Goal: Information Seeking & Learning: Find contact information

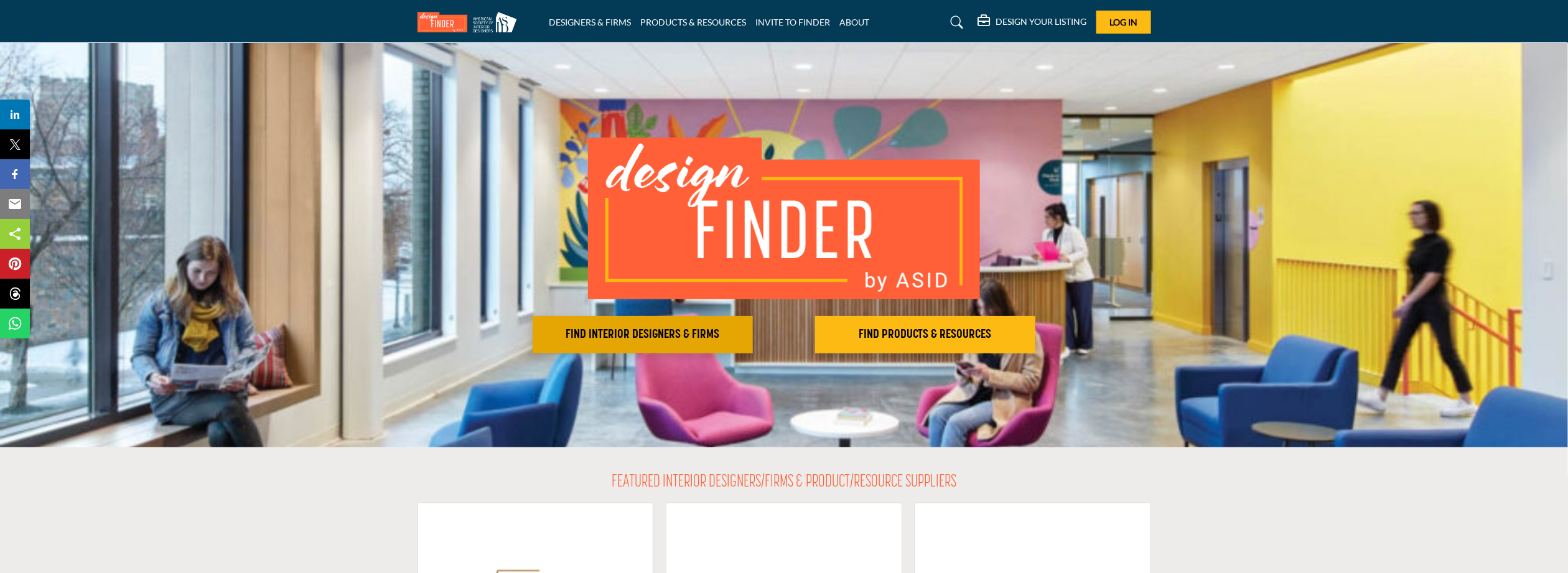
click at [636, 345] on button "FIND INTERIOR DESIGNERS & FIRMS" at bounding box center [642, 335] width 220 height 37
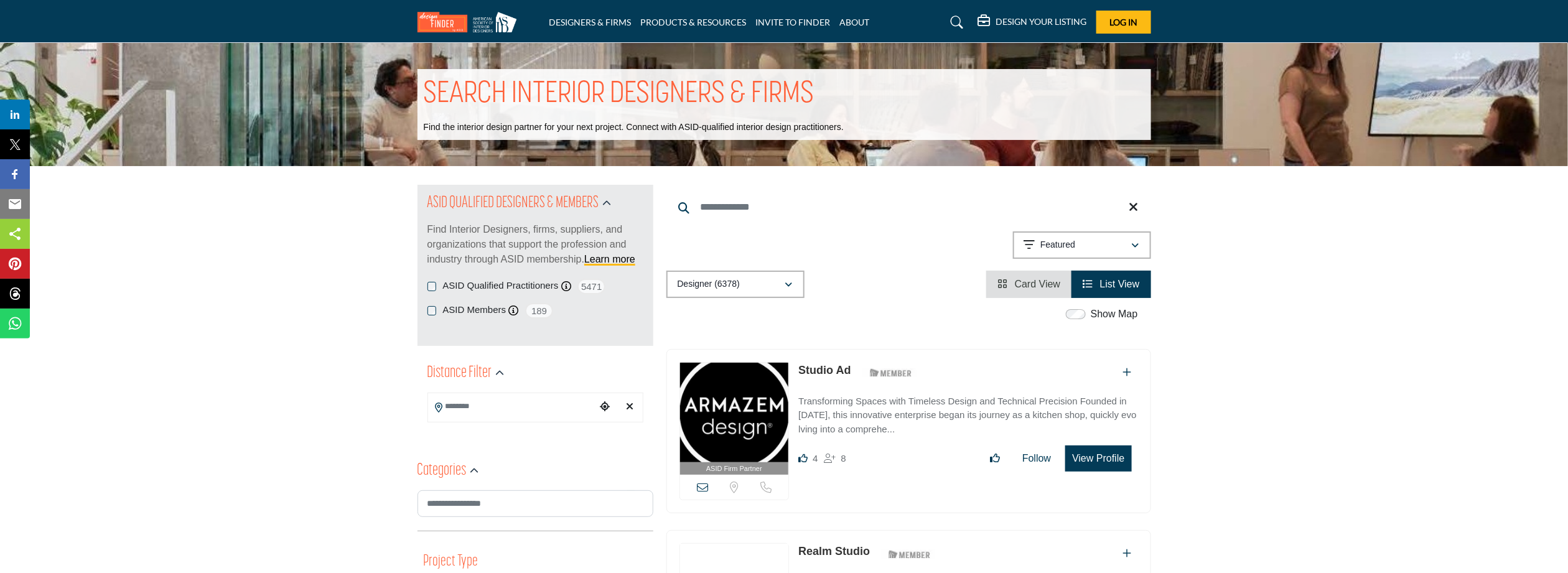
scroll to position [145, 0]
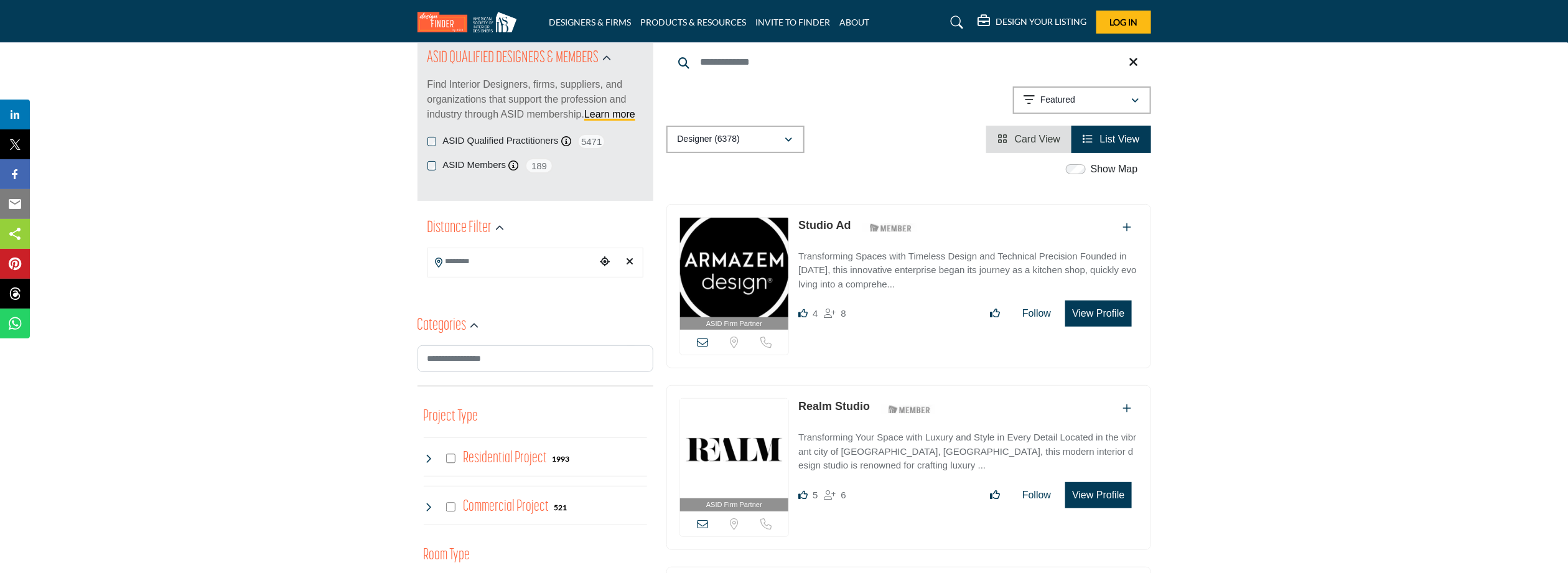
click at [518, 263] on input "Search Location" at bounding box center [512, 261] width 168 height 24
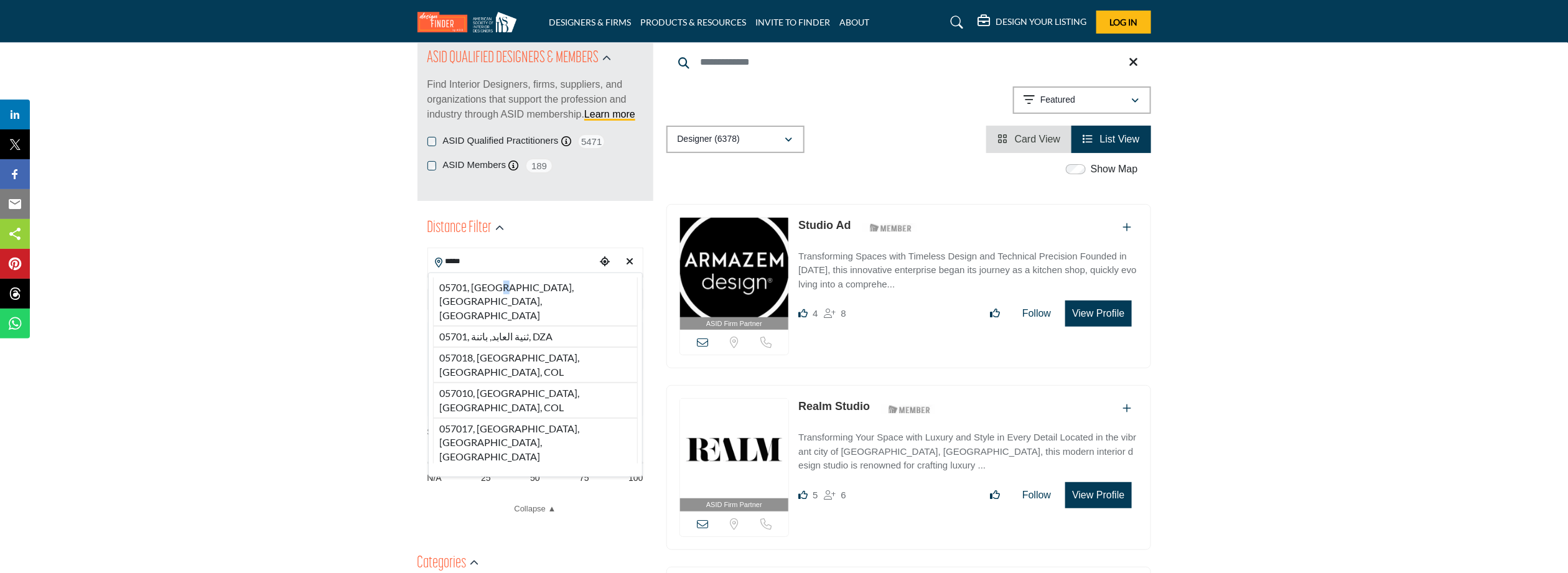
click at [500, 288] on li "05701, [GEOGRAPHIC_DATA], [GEOGRAPHIC_DATA], [GEOGRAPHIC_DATA]" at bounding box center [535, 301] width 205 height 49
type input "**********"
type input "***"
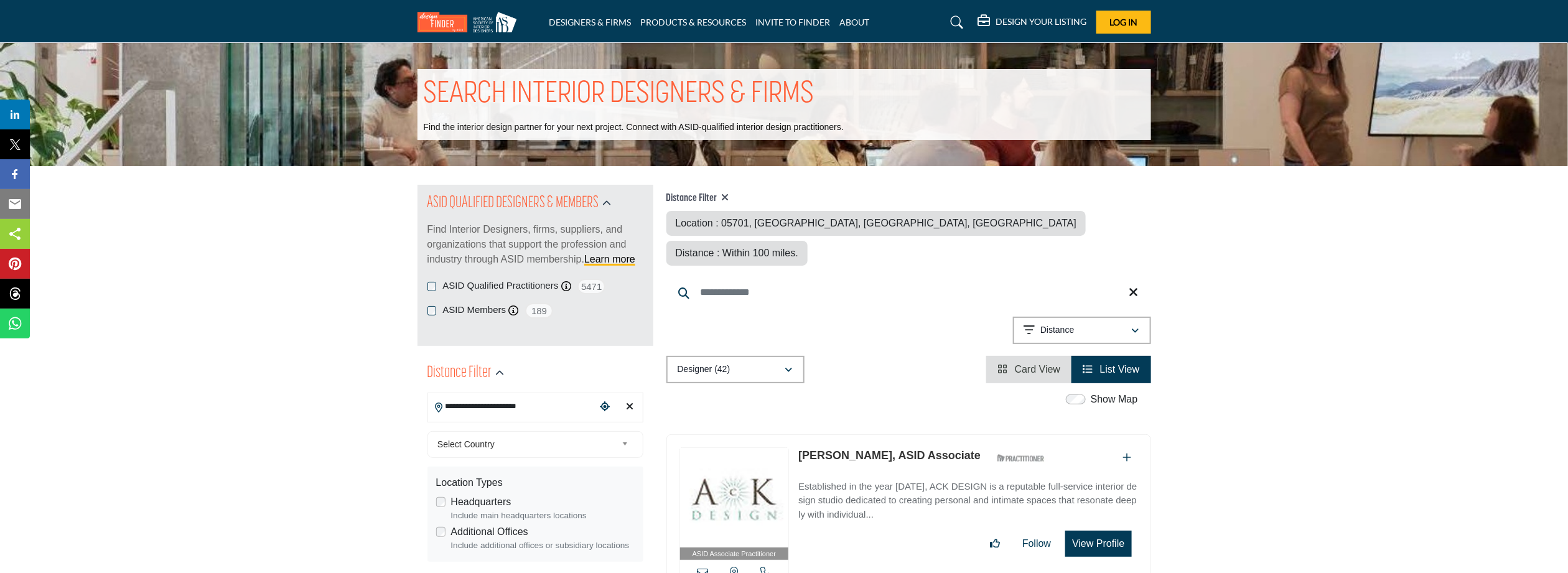
click at [1100, 531] on button "View Profile" at bounding box center [1098, 543] width 66 height 26
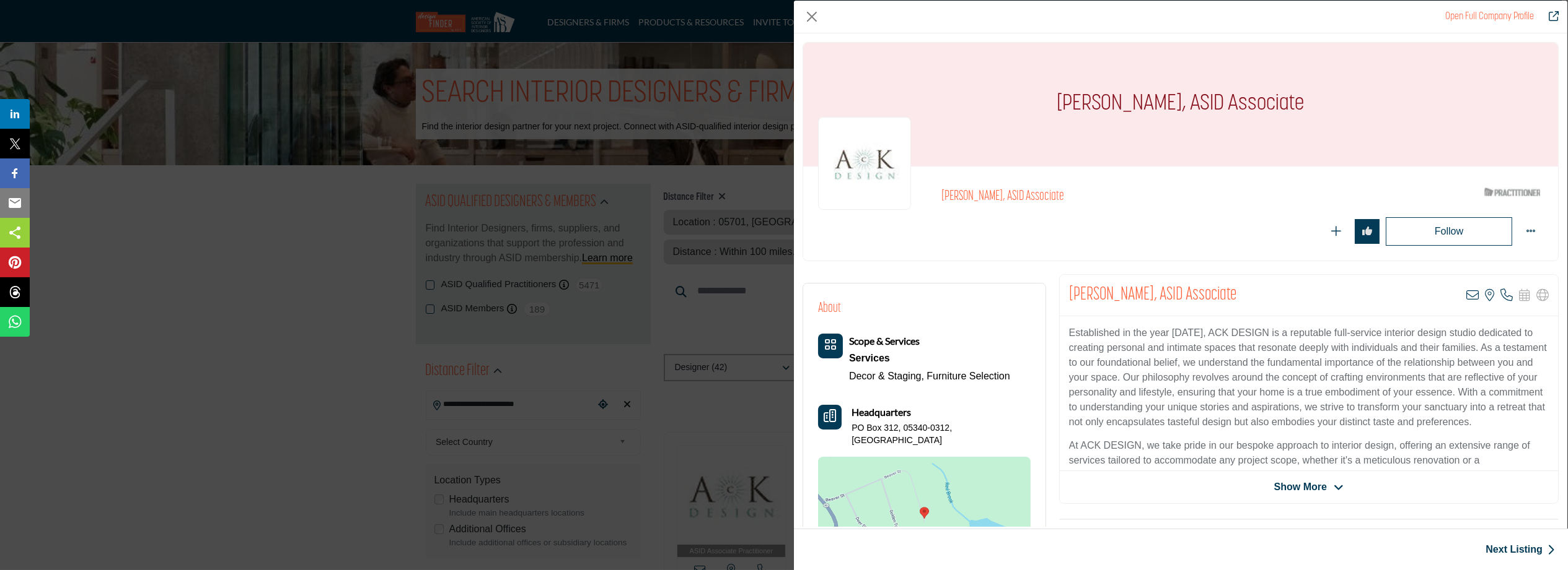
click at [1314, 489] on span "Show More" at bounding box center [1299, 487] width 52 height 15
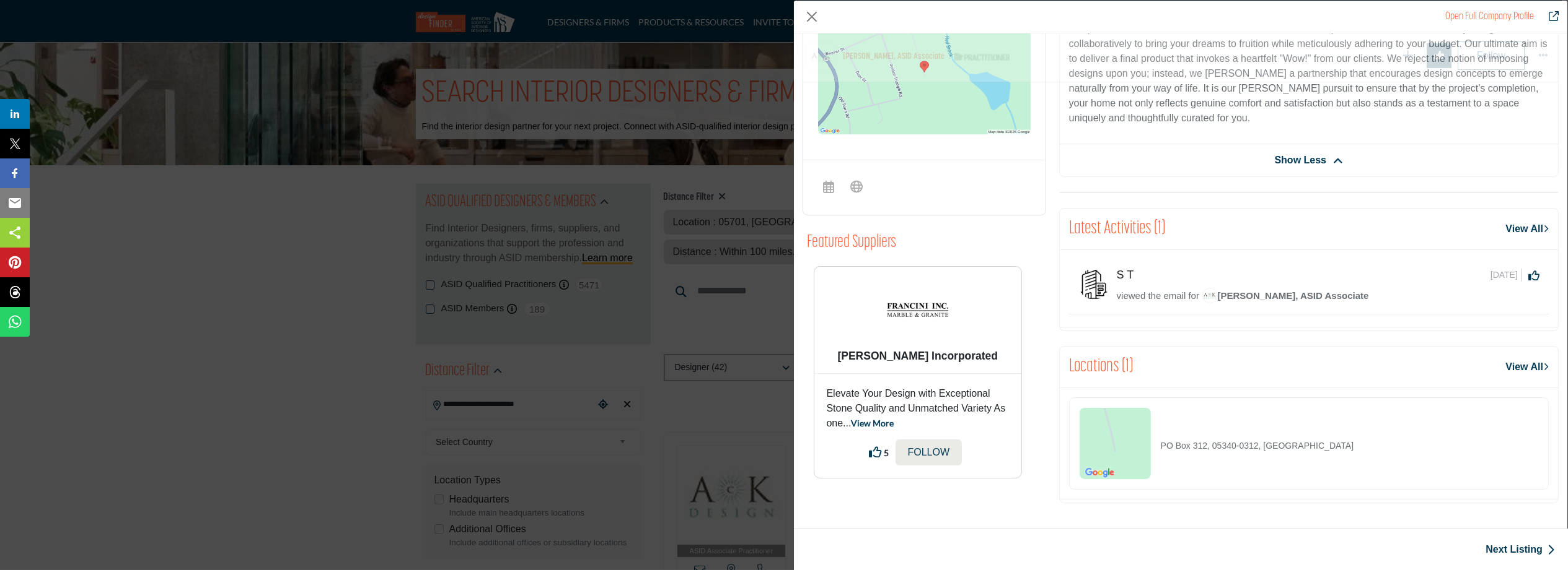
scroll to position [507, 0]
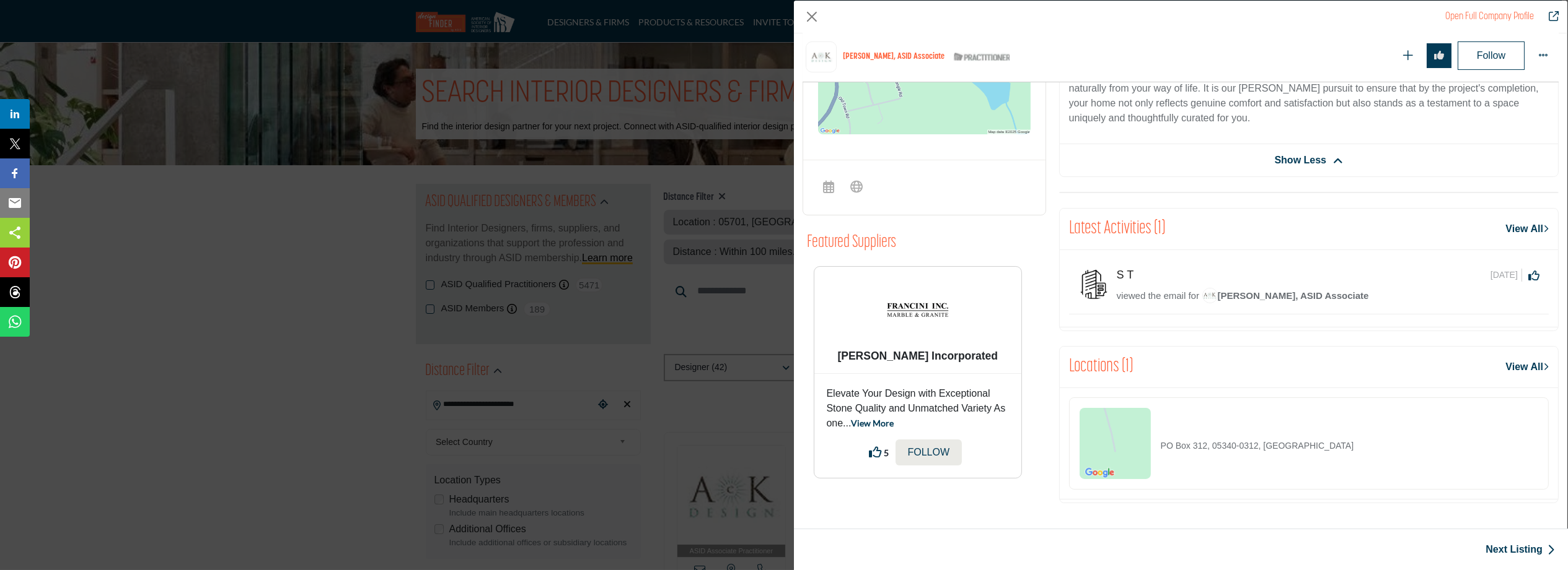
click at [1122, 277] on h5 "S T" at bounding box center [1131, 275] width 29 height 13
click at [1490, 276] on span "[DATE]" at bounding box center [1505, 275] width 31 height 13
click at [1159, 303] on div "viewed the email for [PERSON_NAME], ASID Associate" at bounding box center [1328, 296] width 422 height 16
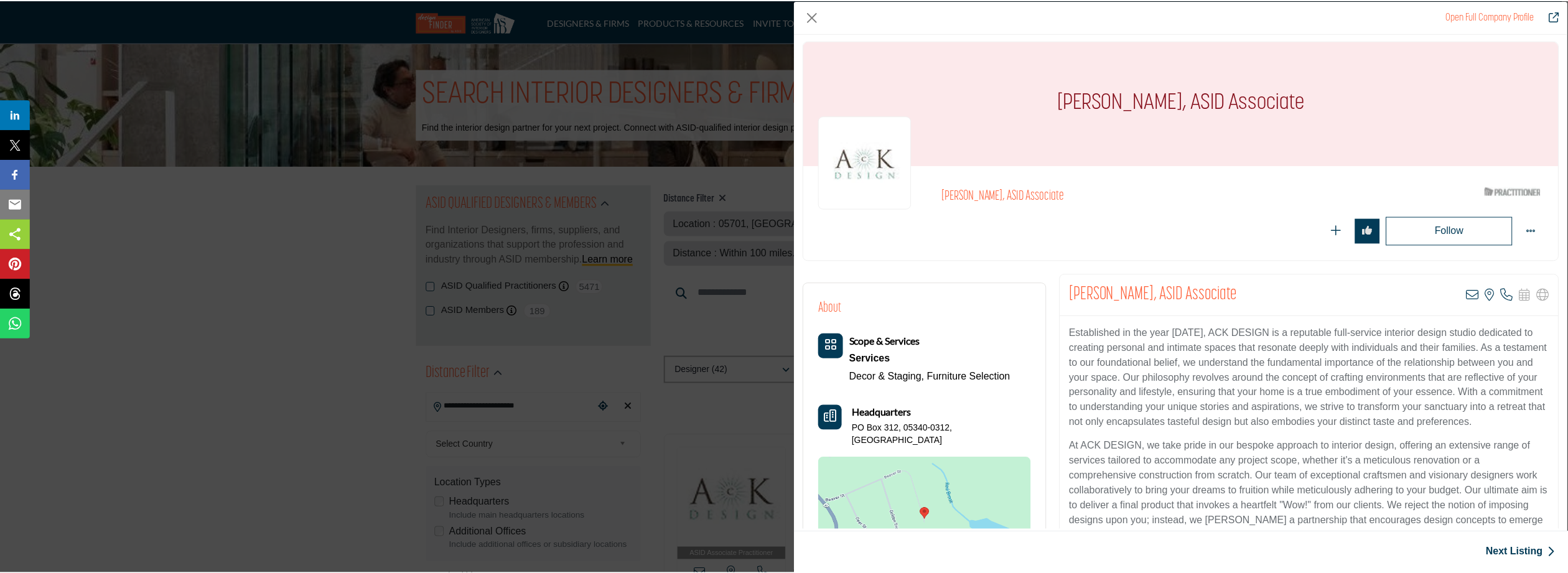
scroll to position [0, 0]
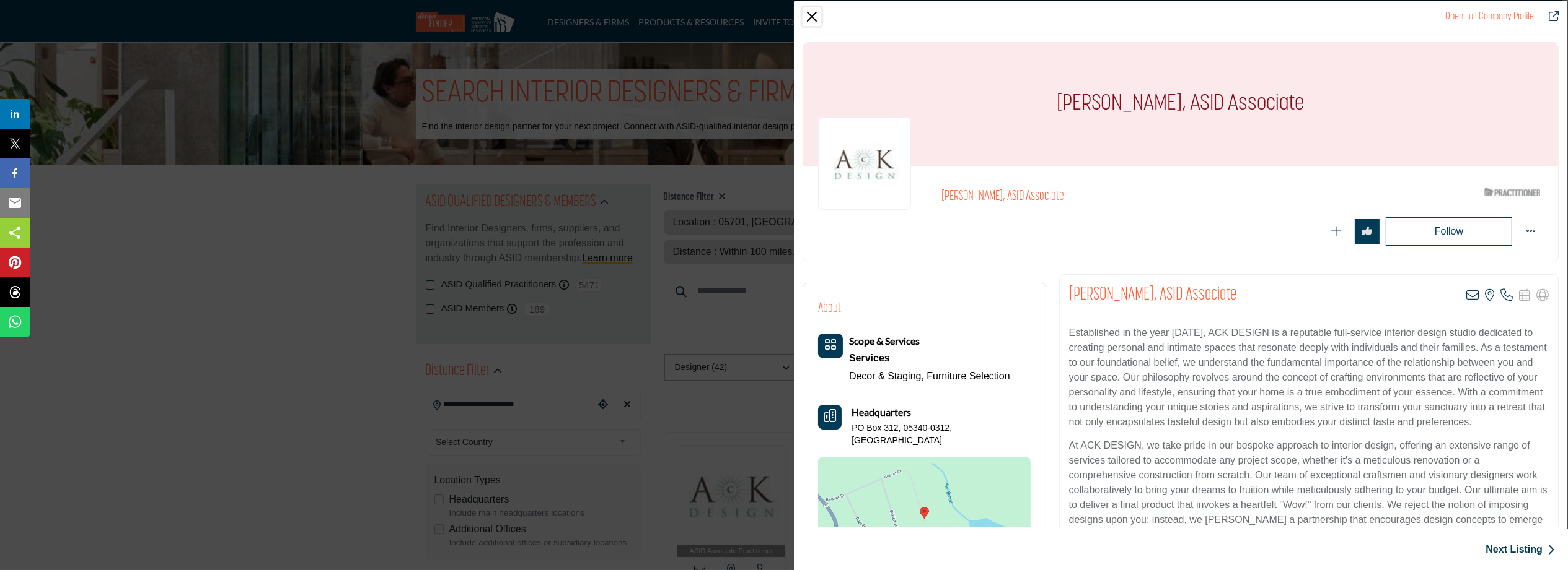
click at [815, 17] on button "Close" at bounding box center [812, 17] width 19 height 19
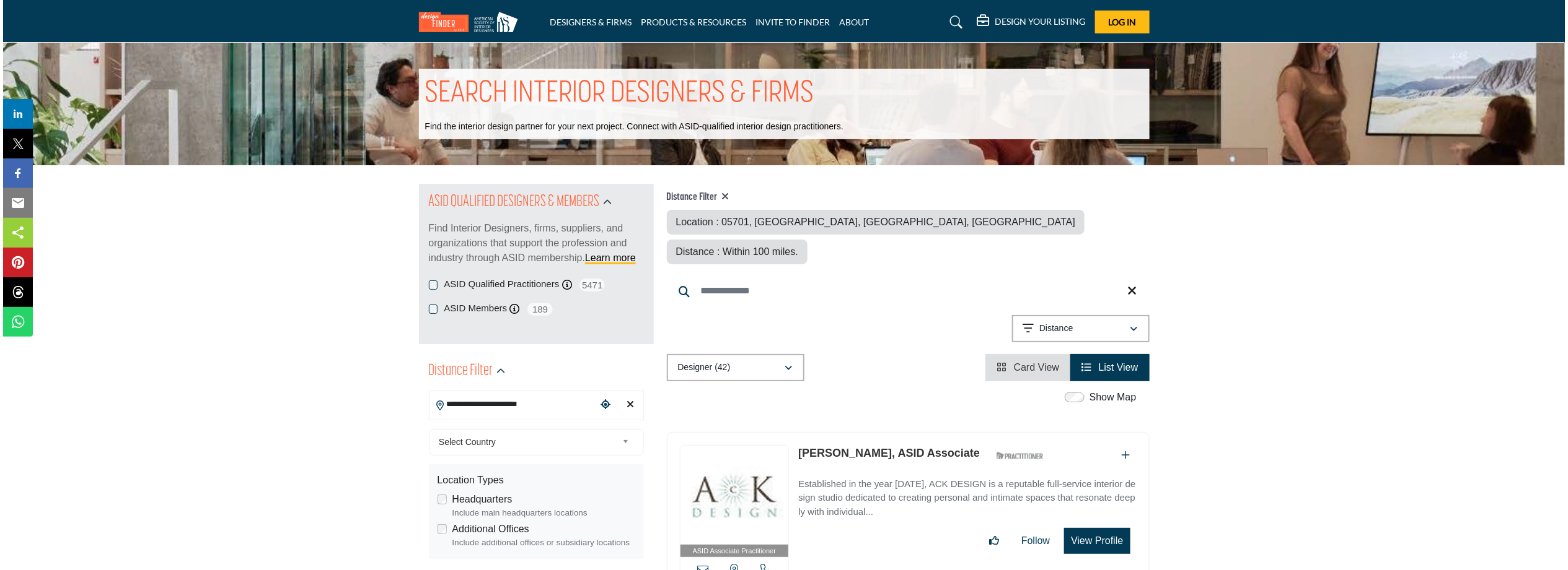
scroll to position [288, 0]
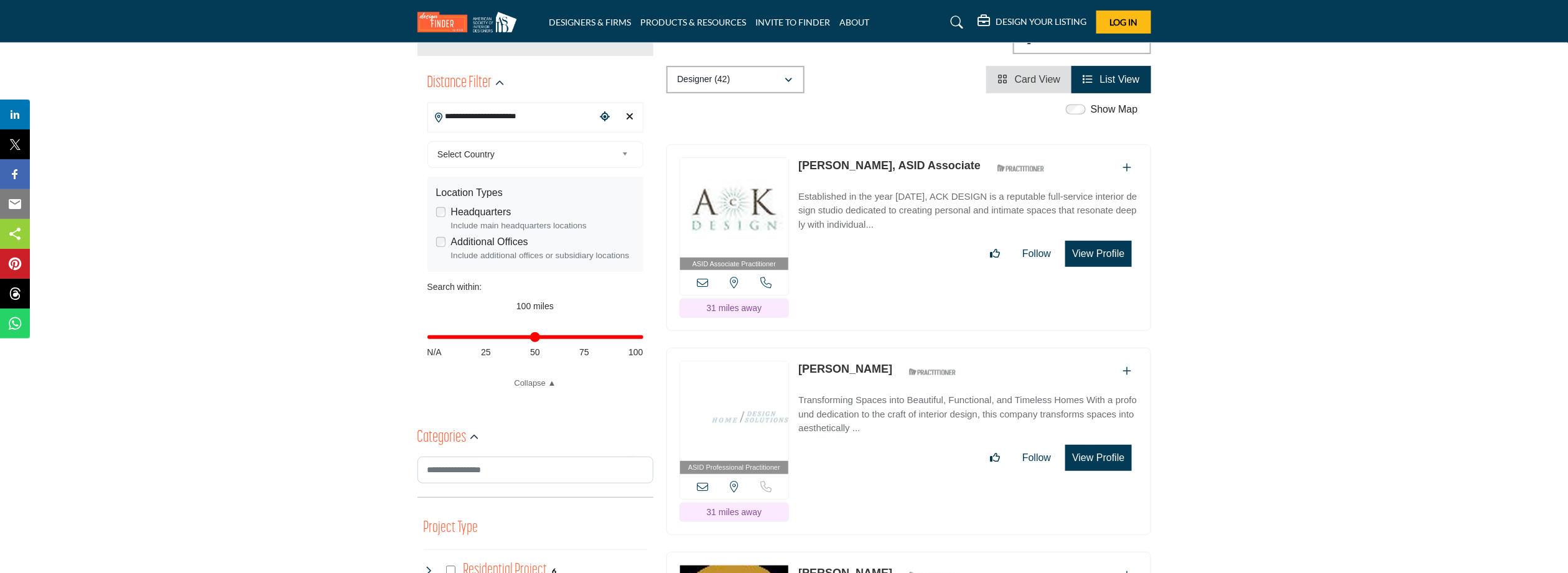
click at [1091, 445] on button "View Profile" at bounding box center [1098, 458] width 66 height 26
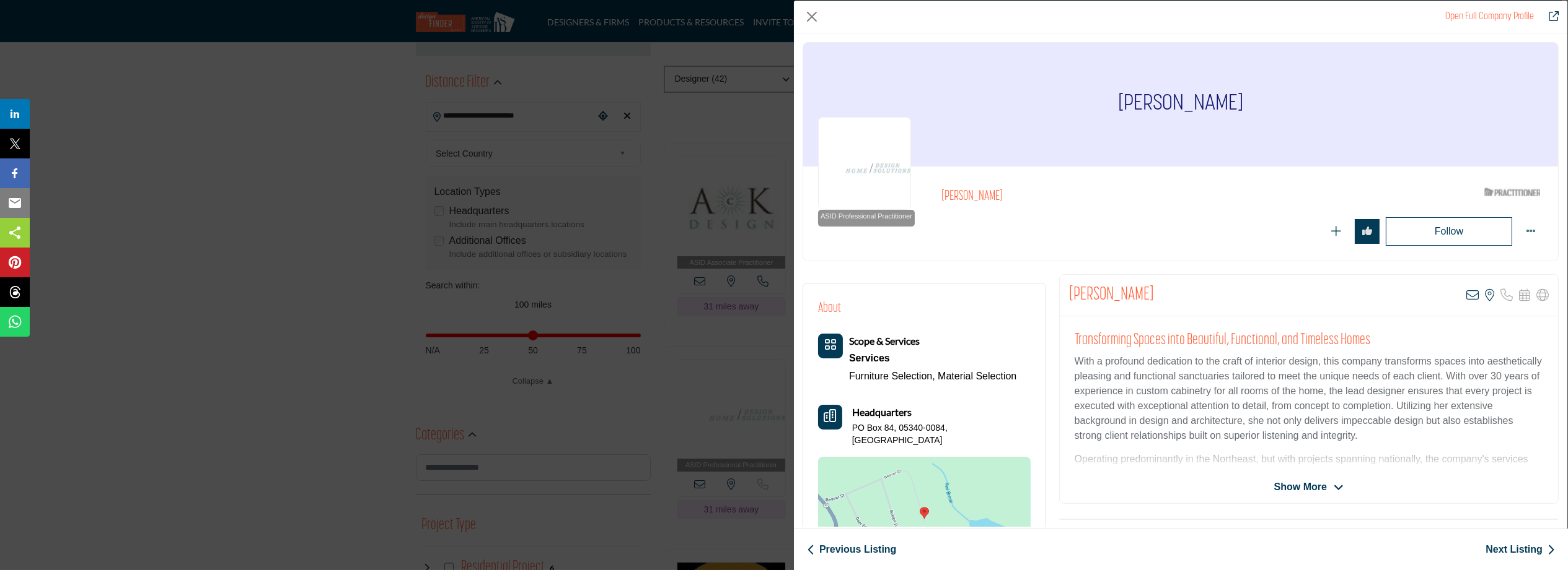
click at [1299, 482] on span "Show More" at bounding box center [1299, 487] width 52 height 15
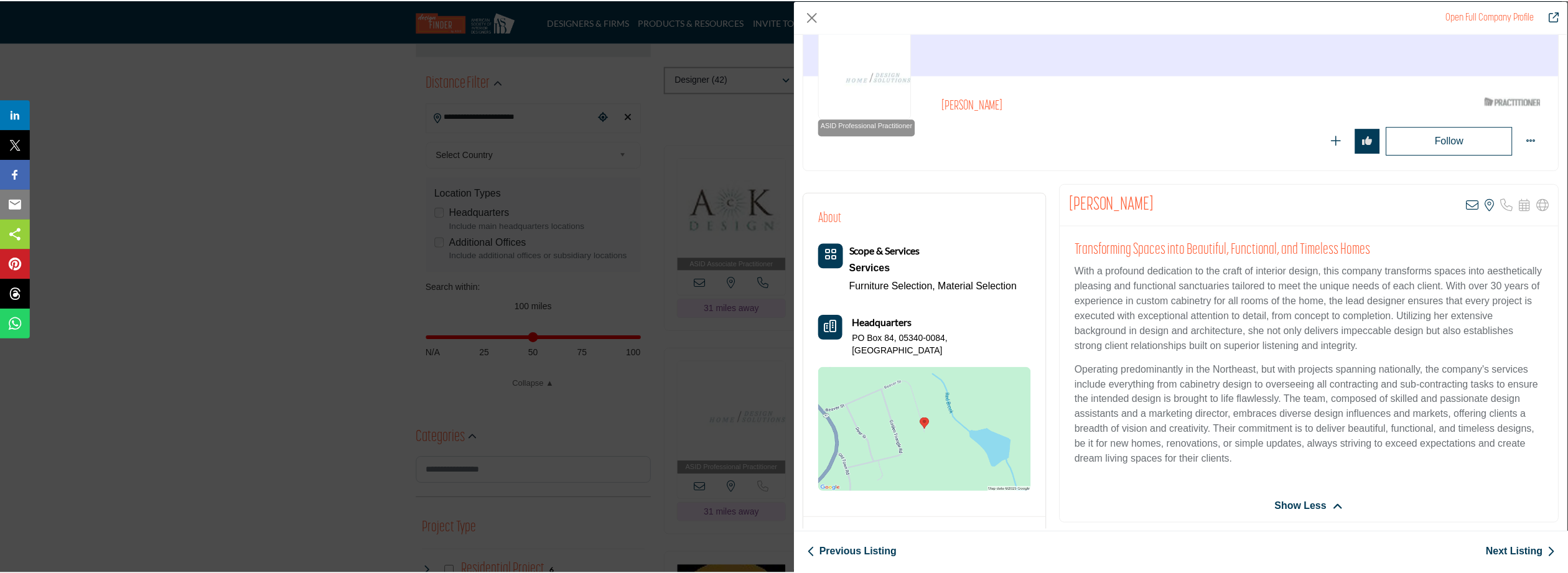
scroll to position [145, 0]
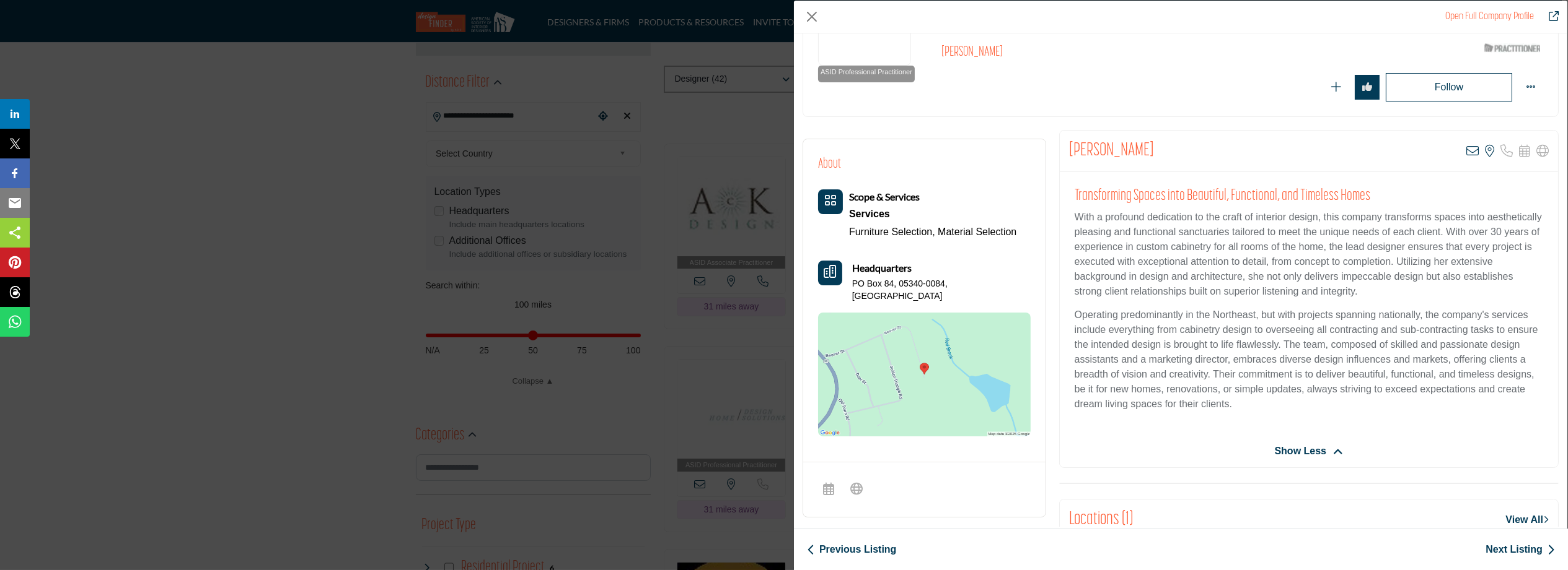
click at [703, 229] on div "Open Full Company Profile [PERSON_NAME] ASID Qualified Practitioner who validat…" at bounding box center [784, 285] width 1568 height 570
